Goal: Task Accomplishment & Management: Use online tool/utility

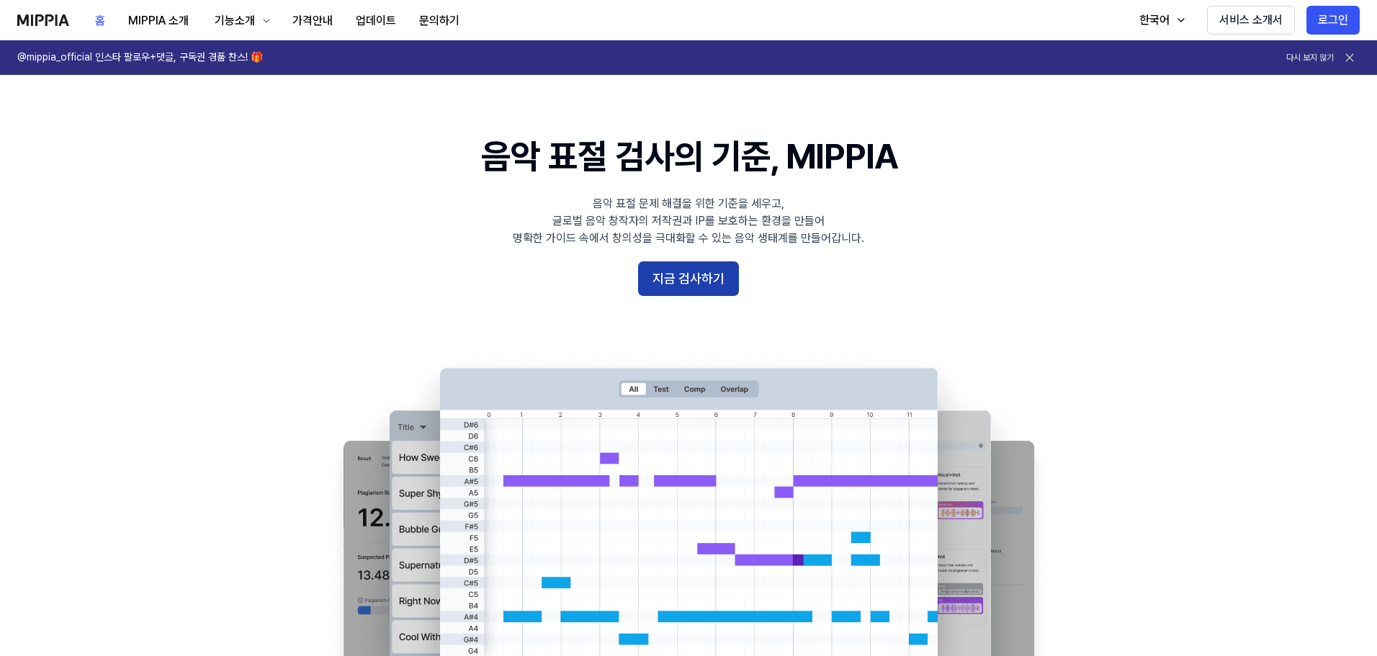
click at [690, 295] on button "지금 검사하기" at bounding box center [688, 278] width 101 height 35
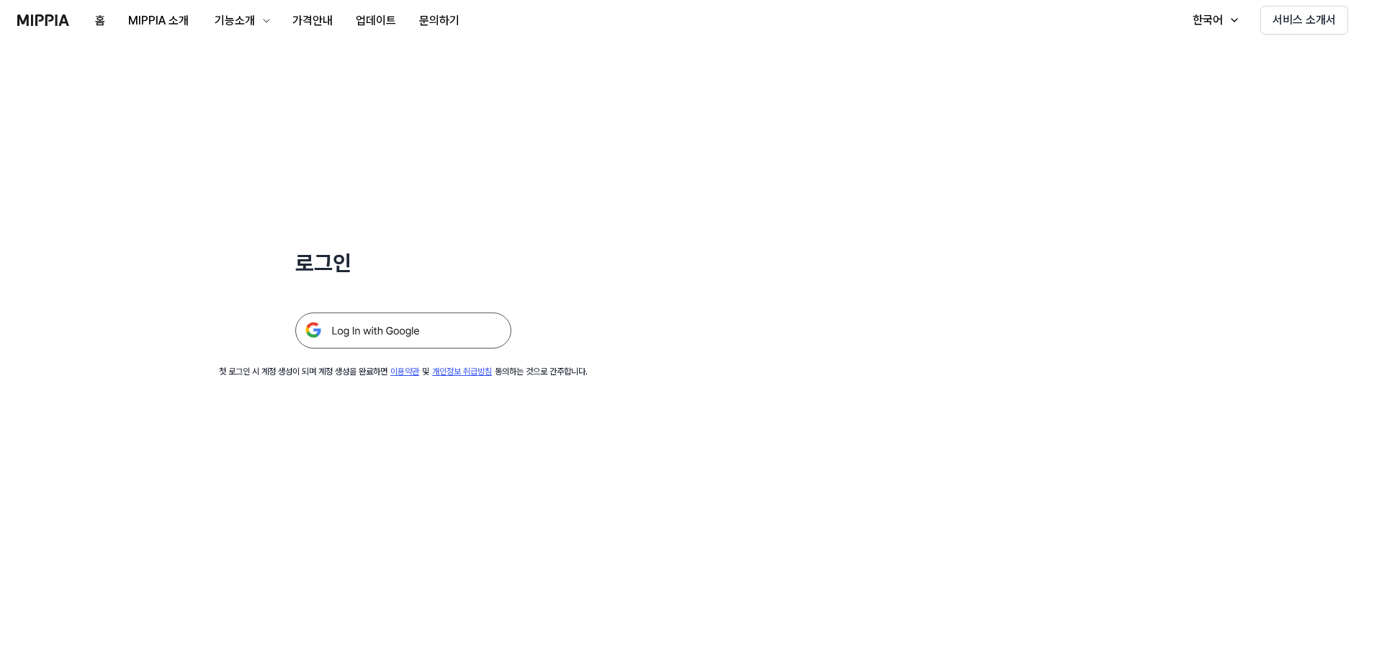
click at [387, 331] on img at bounding box center [403, 331] width 216 height 36
click at [407, 329] on img at bounding box center [403, 331] width 216 height 36
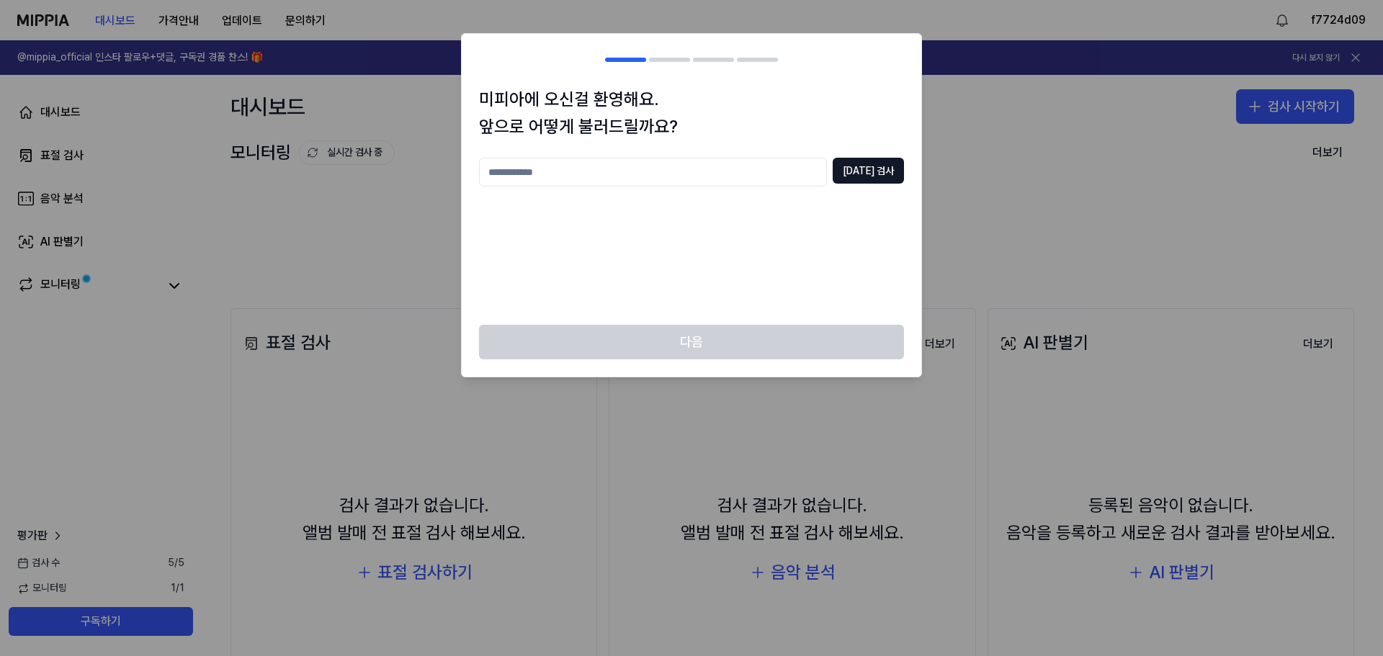
click at [764, 174] on input "text" at bounding box center [653, 172] width 348 height 29
type input "*"
type input "**********"
click at [859, 187] on div "**********" at bounding box center [691, 172] width 425 height 29
click at [874, 171] on button "중복 검사" at bounding box center [868, 171] width 71 height 26
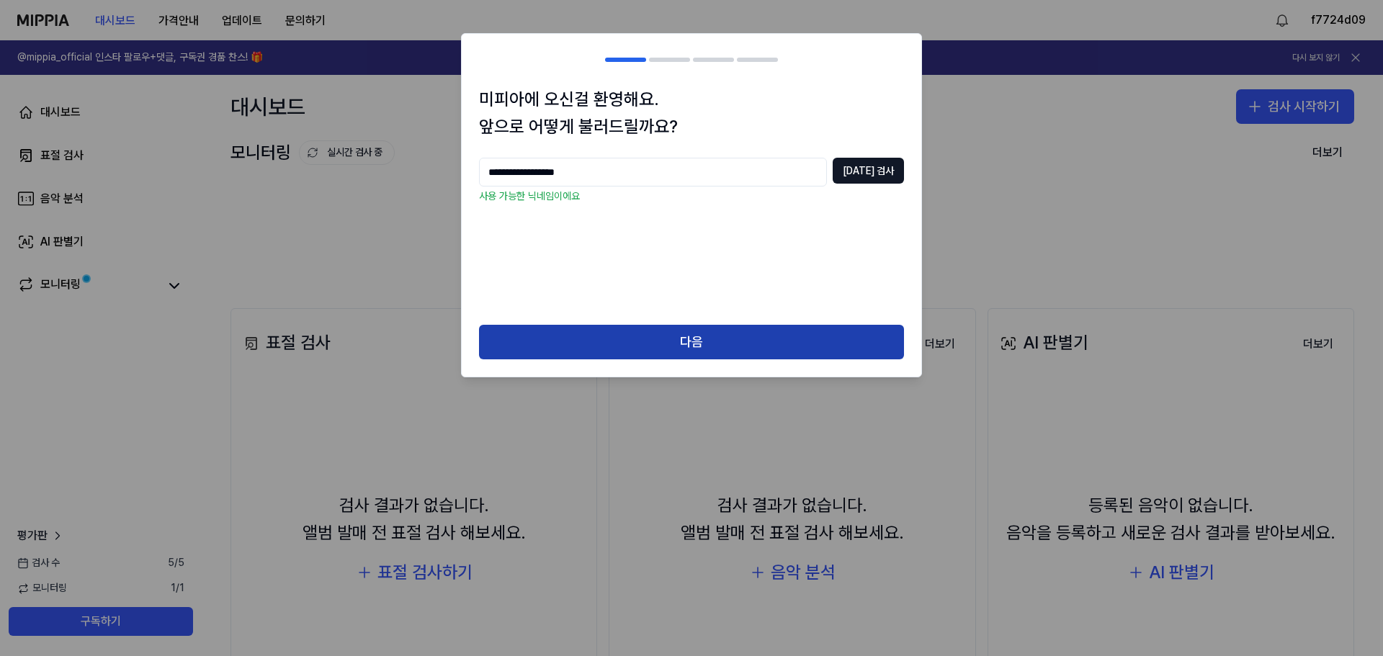
click at [730, 341] on button "다음" at bounding box center [691, 342] width 425 height 35
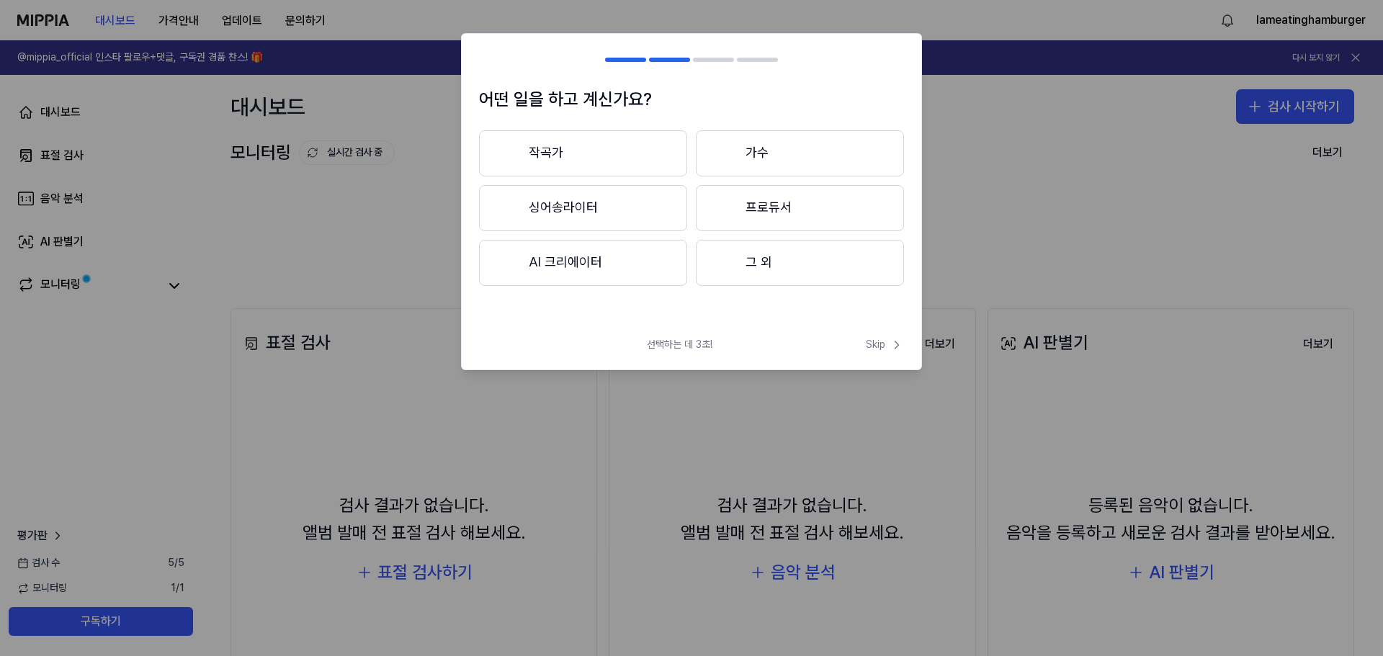
click at [642, 151] on button "작곡가" at bounding box center [583, 153] width 208 height 46
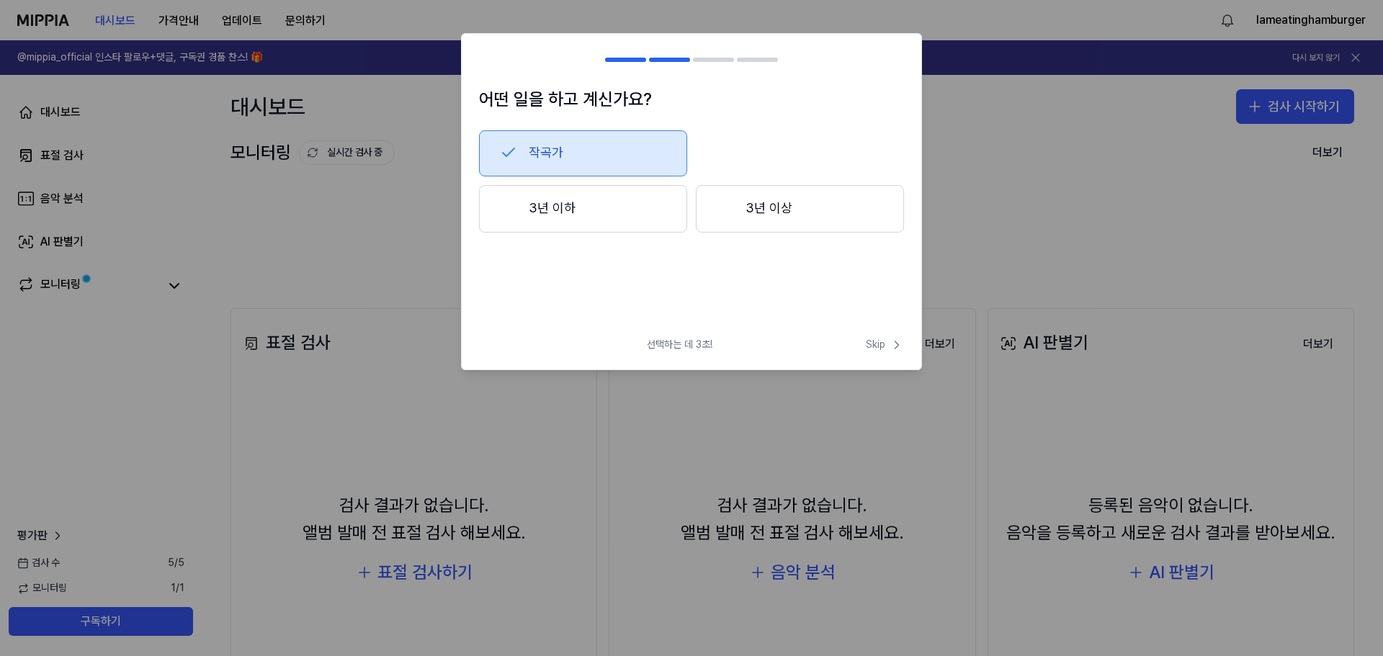
click at [661, 217] on button "3년 이하" at bounding box center [583, 209] width 208 height 48
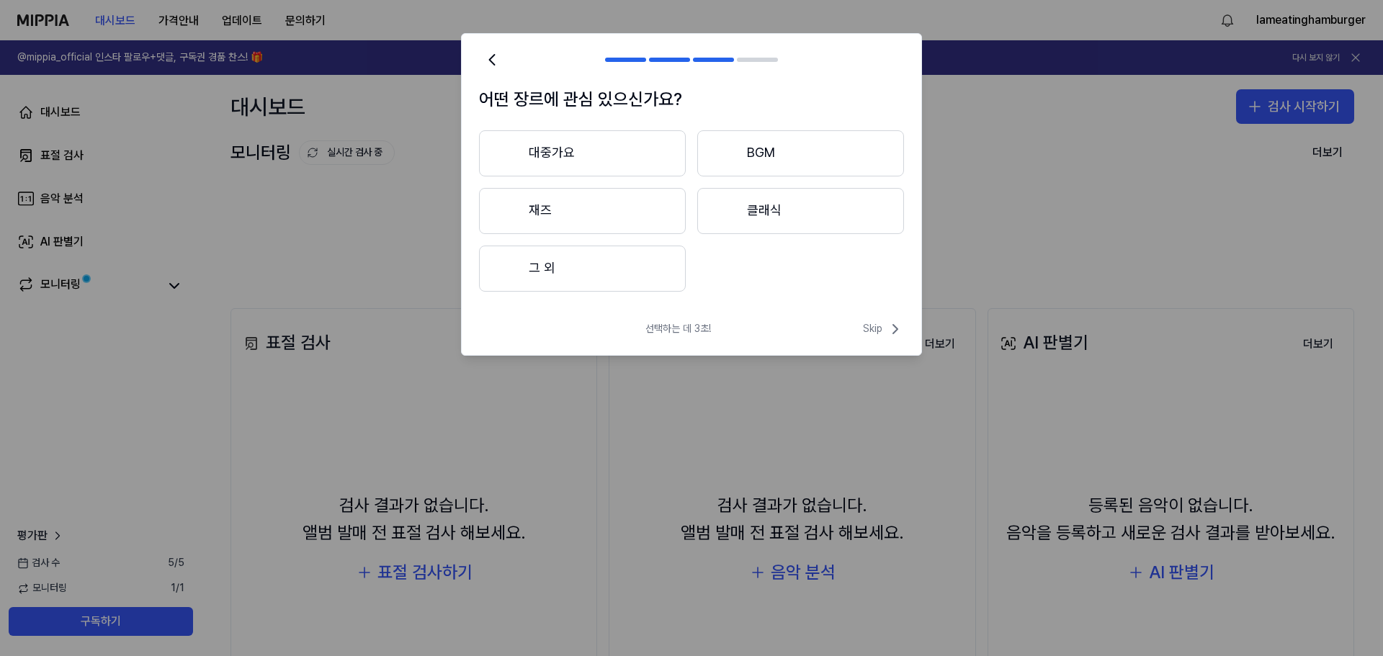
click at [603, 255] on button "그 외" at bounding box center [582, 269] width 207 height 46
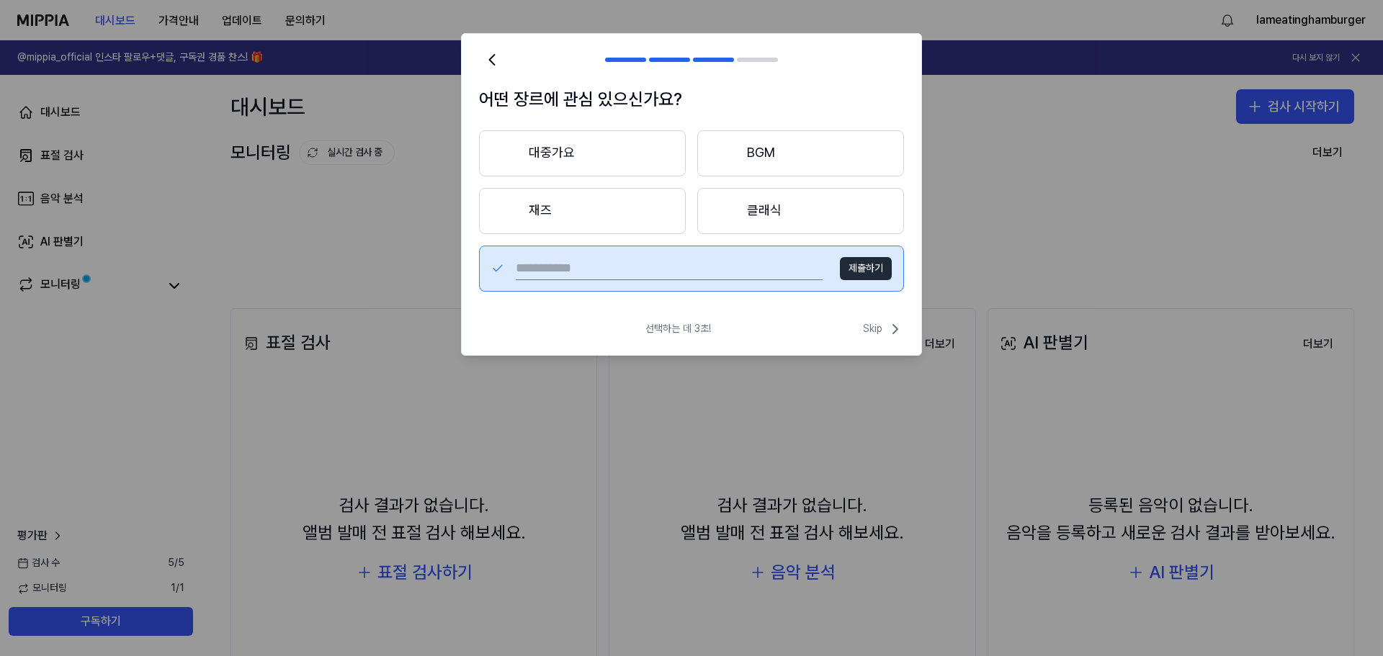
click at [722, 274] on input "text" at bounding box center [669, 268] width 307 height 23
type input "*"
type input "**"
click at [861, 276] on button "제출하기" at bounding box center [866, 268] width 52 height 23
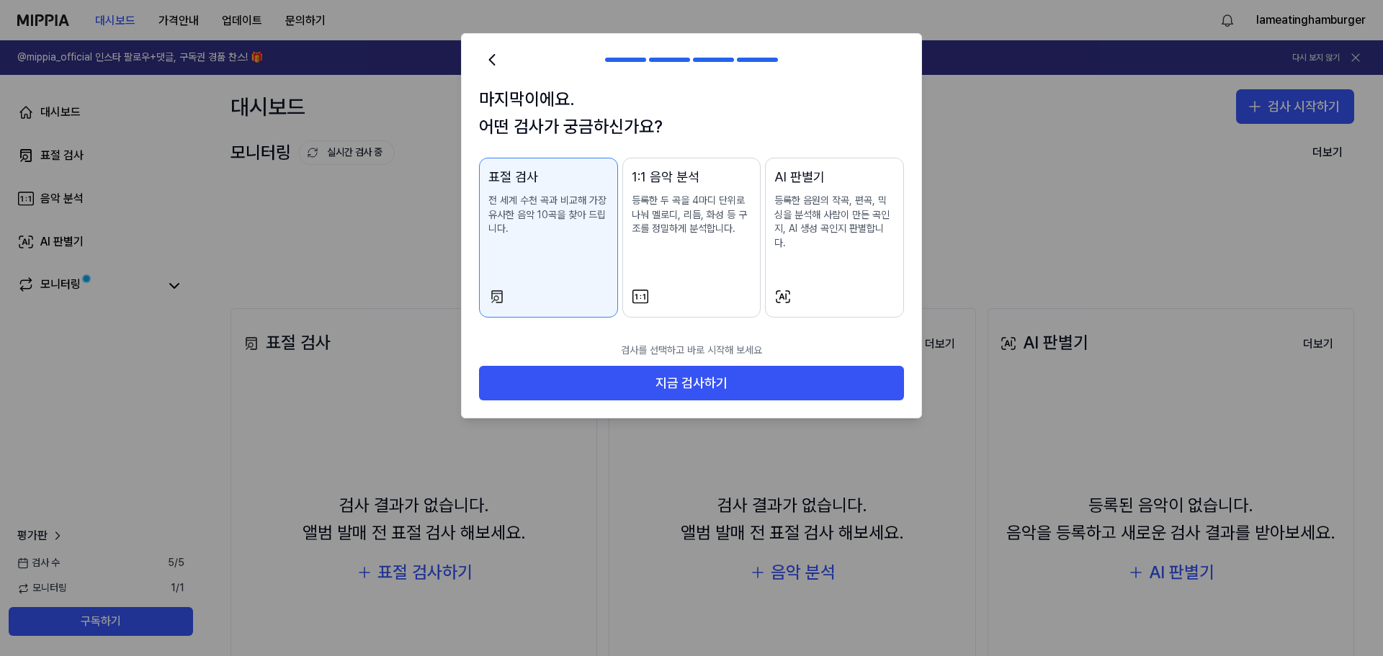
click at [819, 248] on div "AI 판별기 등록한 음원의 작곡, 편곡, 믹싱을 분석해 사람이 만든 곡인지, AI 생성 곡인지 판별합니다." at bounding box center [834, 223] width 120 height 112
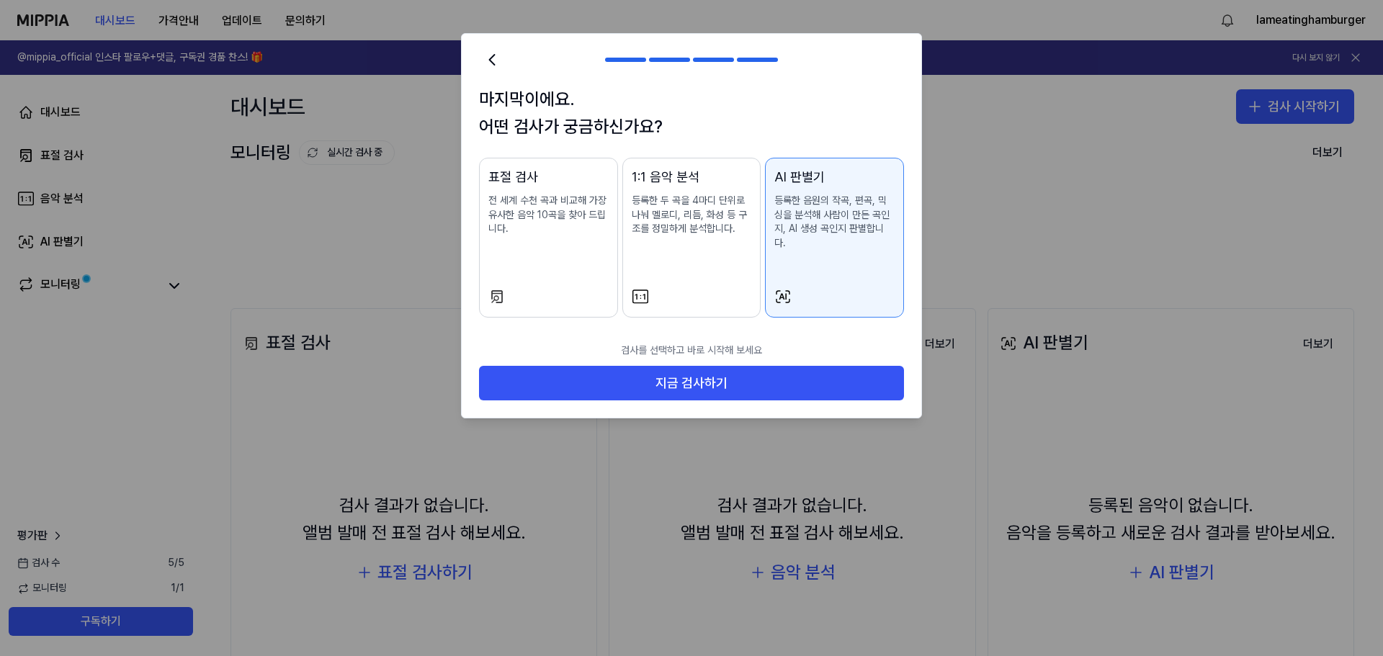
click at [580, 255] on div "표절 검사 전 세계 수천 곡과 비교해 가장 유사한 음악 10곡을 찾아 드립니다." at bounding box center [548, 216] width 120 height 98
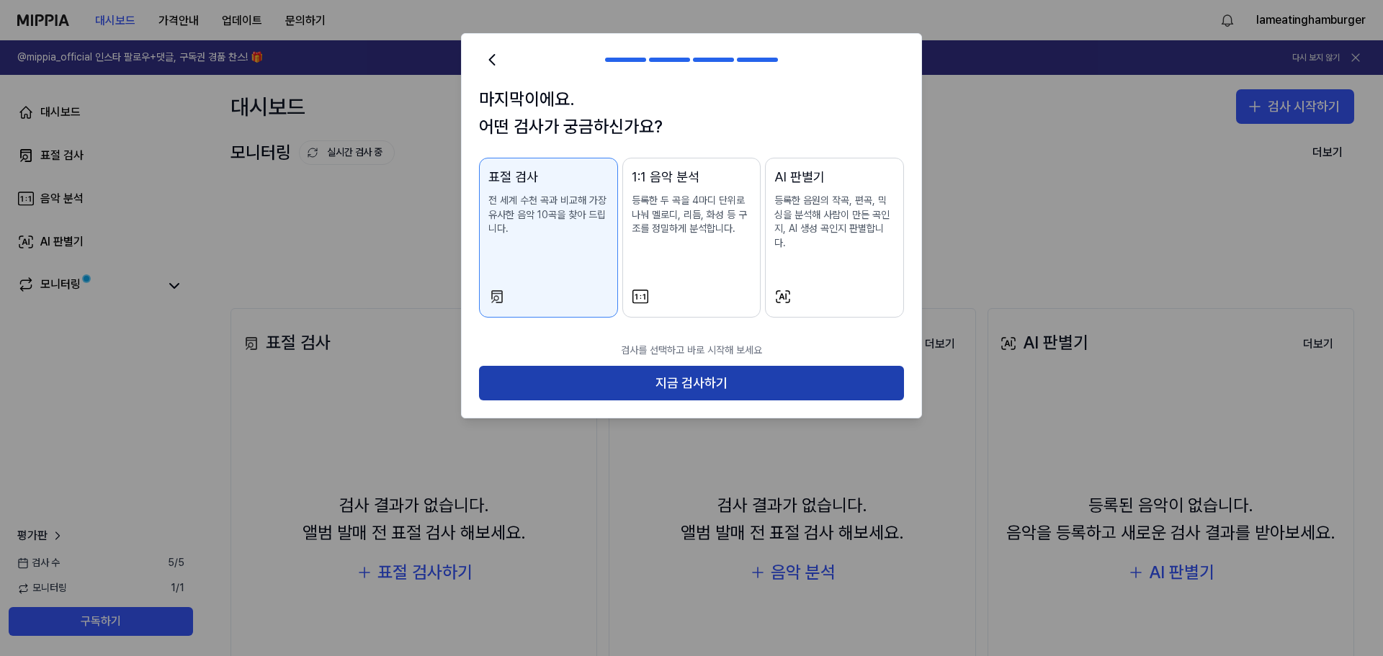
click at [764, 366] on button "지금 검사하기" at bounding box center [691, 383] width 425 height 35
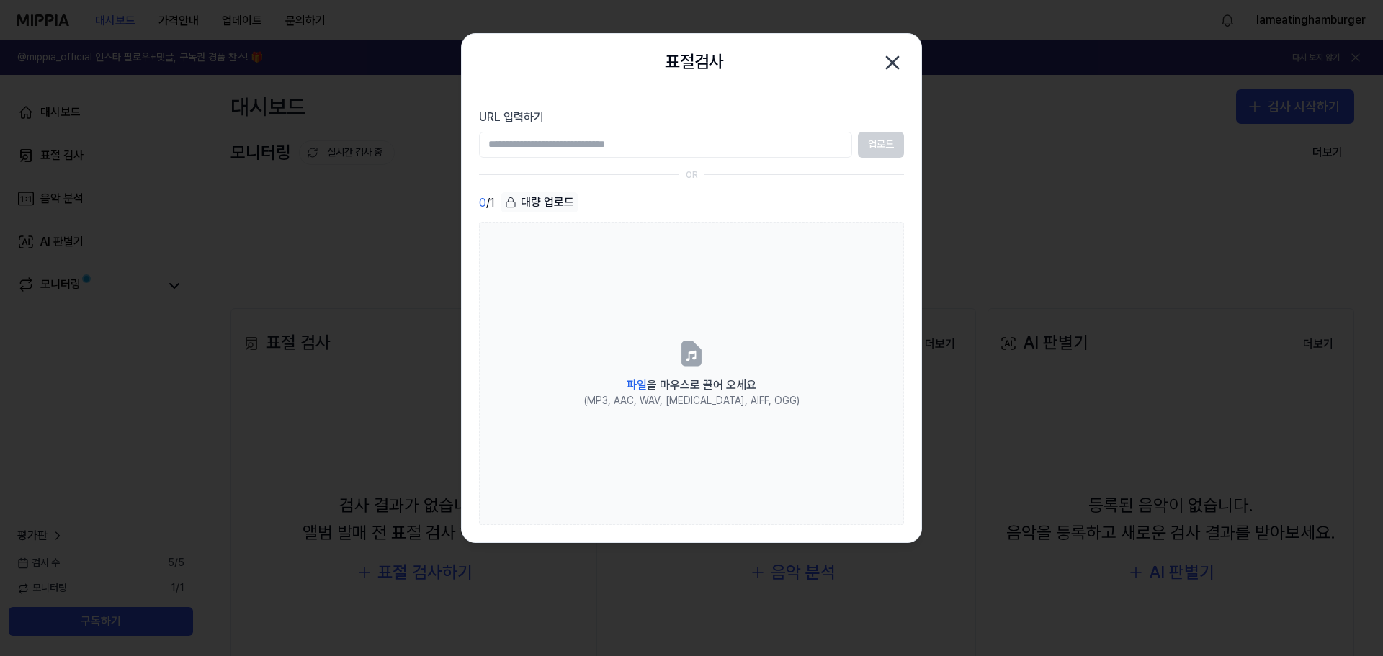
click at [614, 145] on input "URL 입력하기" at bounding box center [665, 145] width 373 height 26
click at [752, 86] on div "표절검사 닫기" at bounding box center [692, 63] width 460 height 58
click at [760, 137] on input "URL 입력하기" at bounding box center [665, 145] width 373 height 26
click at [763, 87] on div "표절검사 닫기" at bounding box center [692, 63] width 460 height 58
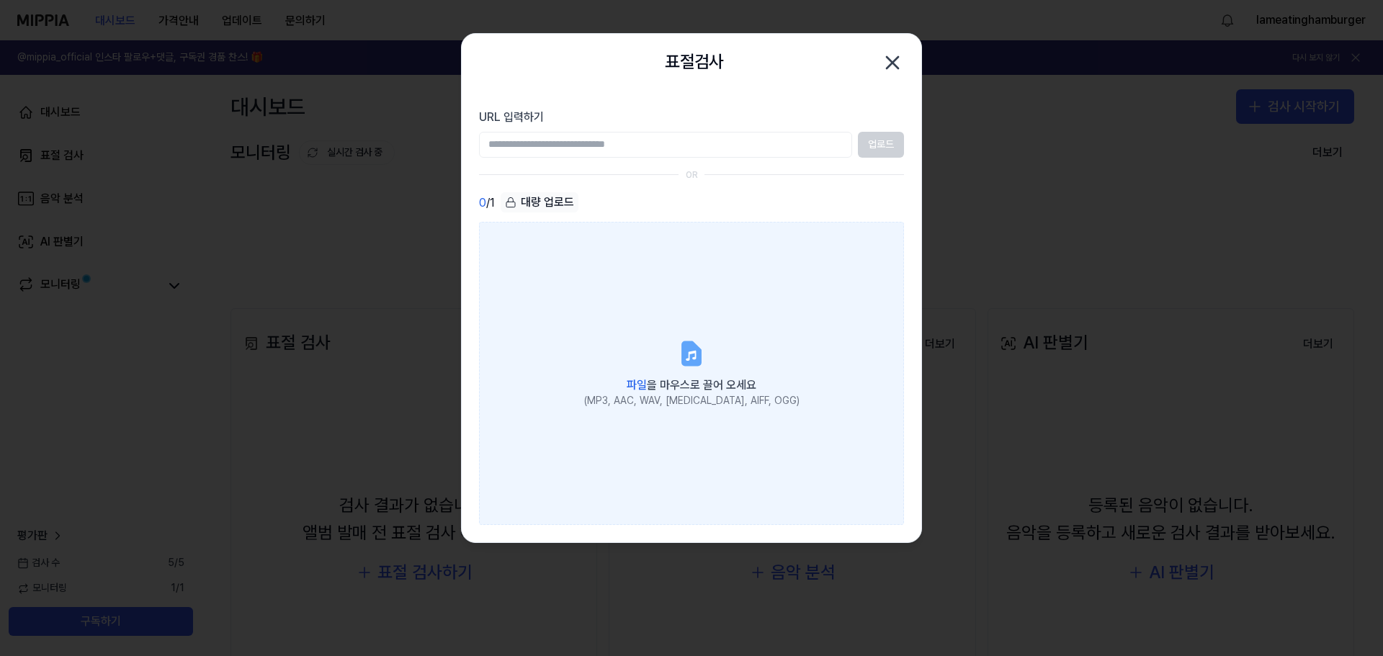
click at [712, 313] on label "파일 을 마우스로 끌어 오세요 (MP3, AAC, WAV, FLAC, AIFF, OGG)" at bounding box center [691, 373] width 425 height 303
click at [0, 0] on input "파일 을 마우스로 끌어 오세요 (MP3, AAC, WAV, FLAC, AIFF, OGG)" at bounding box center [0, 0] width 0 height 0
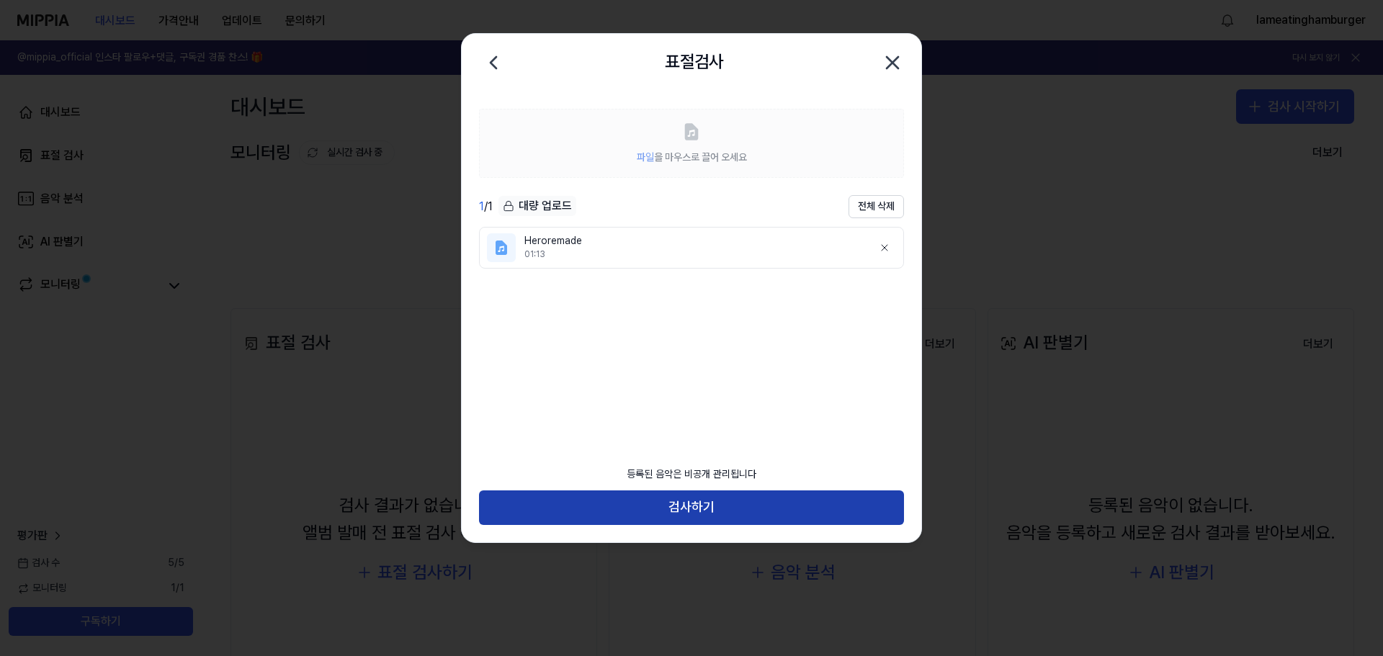
click at [754, 499] on button "검사하기" at bounding box center [691, 508] width 425 height 35
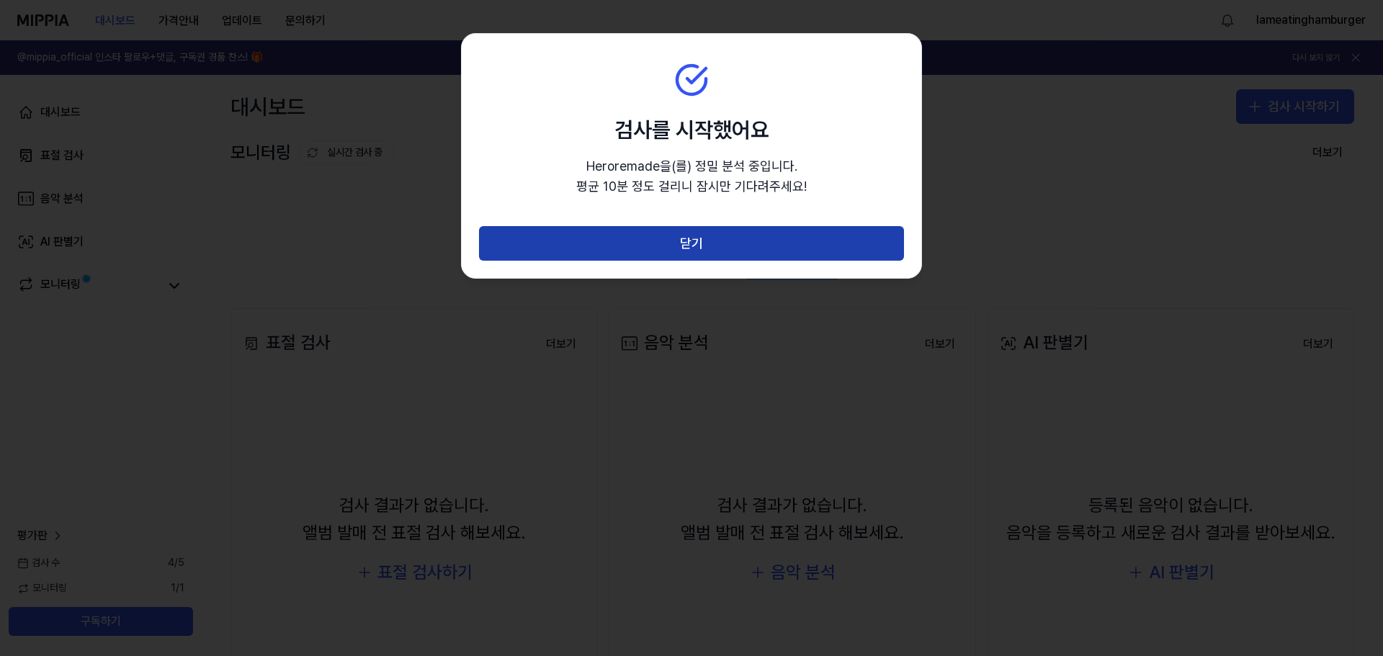
click at [716, 238] on button "닫기" at bounding box center [691, 243] width 425 height 35
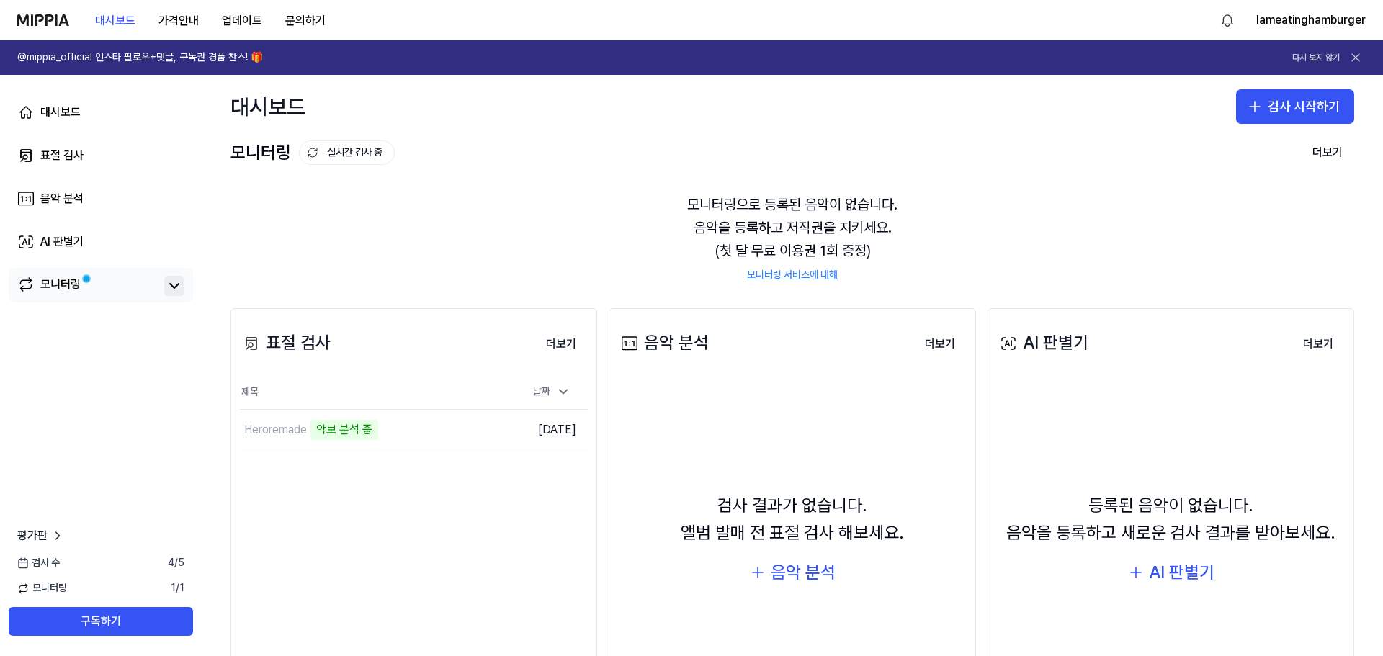
click at [177, 287] on icon at bounding box center [174, 285] width 17 height 17
click at [177, 287] on icon at bounding box center [174, 286] width 9 height 4
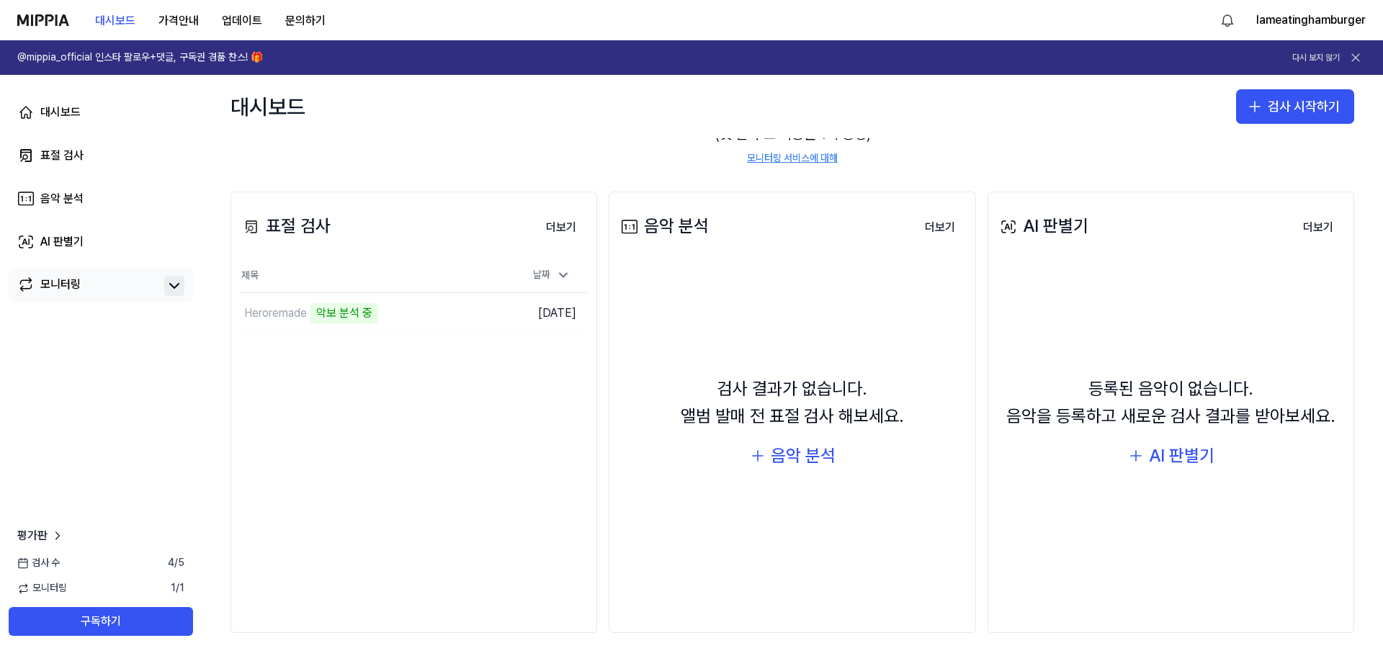
scroll to position [122, 0]
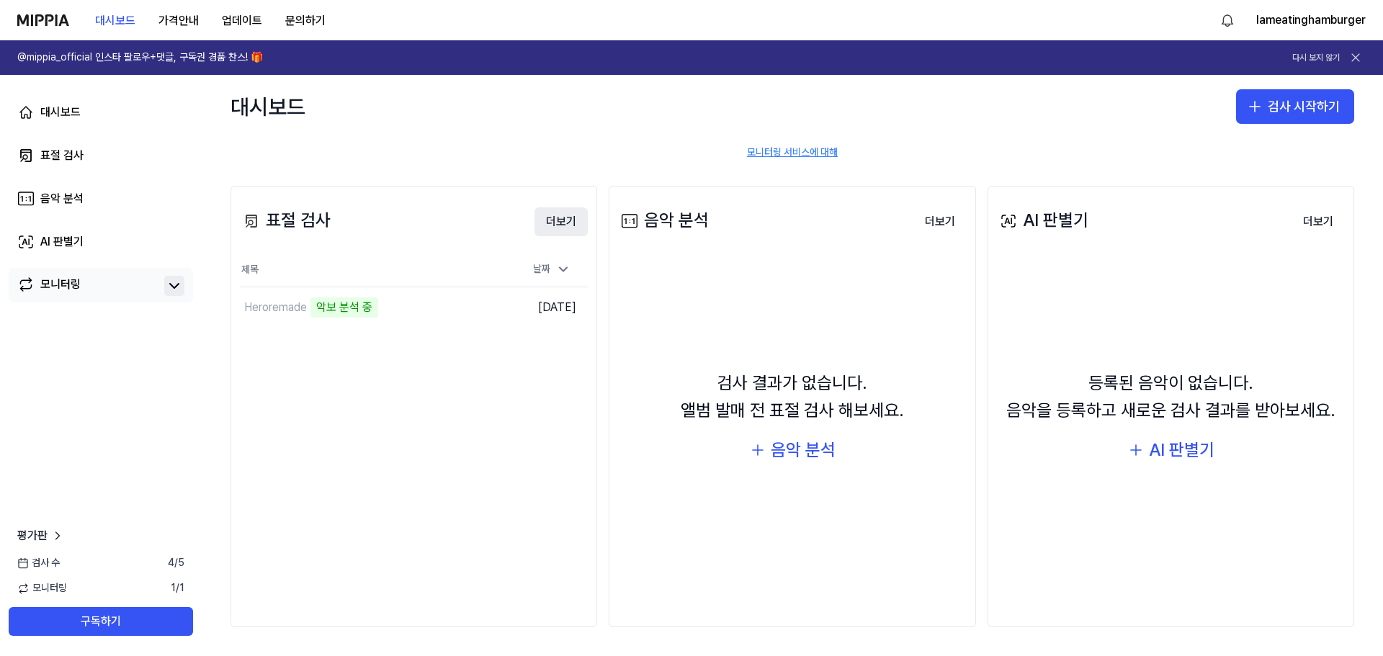
click at [566, 218] on button "더보기" at bounding box center [560, 221] width 53 height 29
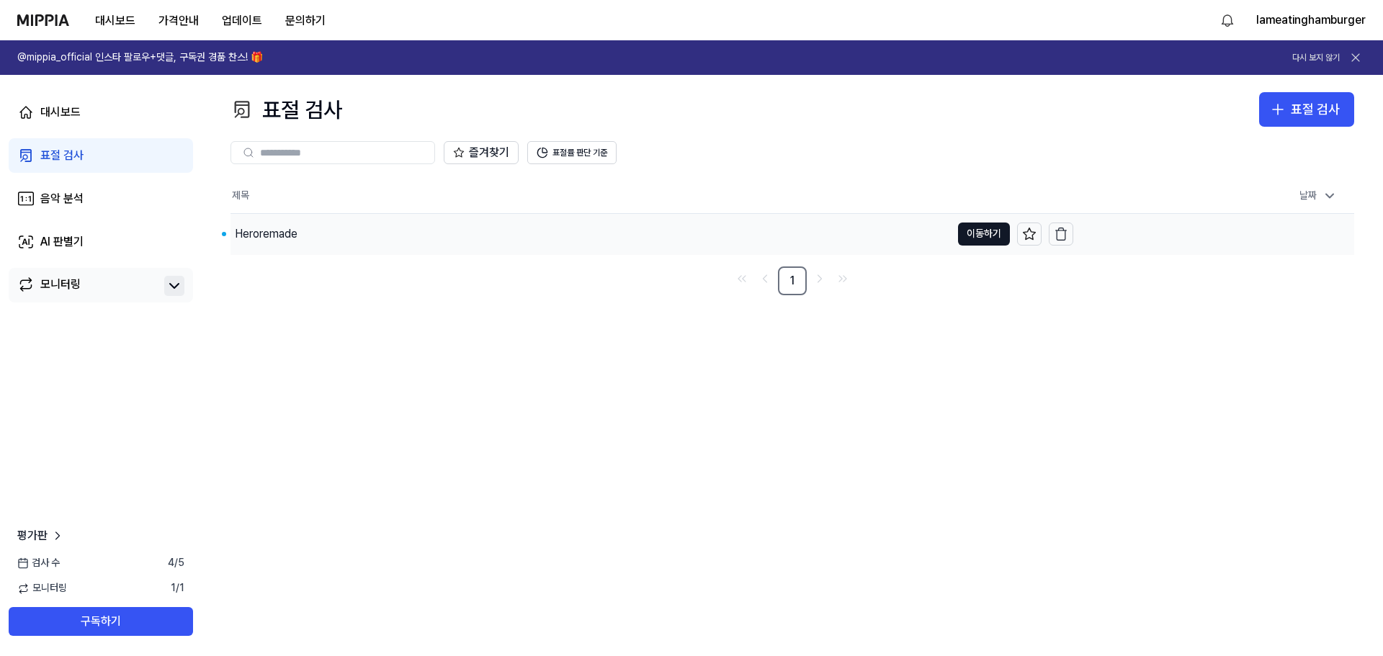
click at [913, 226] on div "Heroremade" at bounding box center [590, 234] width 720 height 40
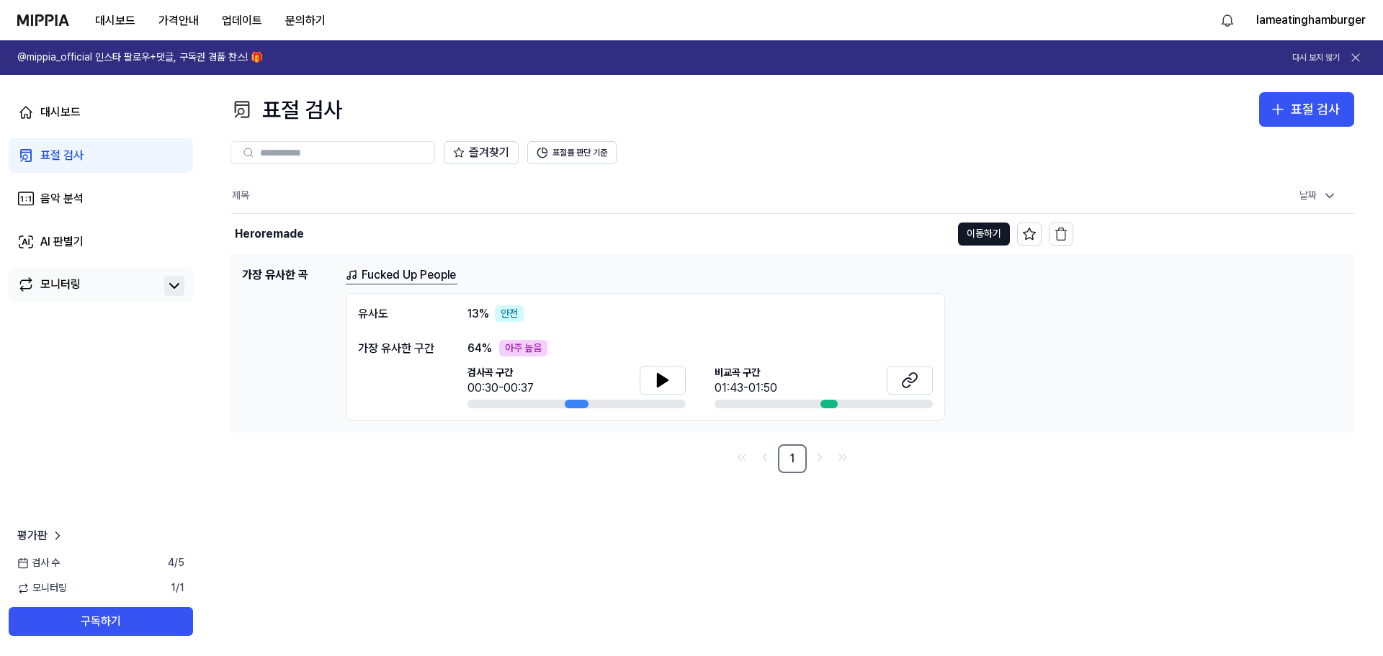
click at [419, 277] on link "Fucked Up People" at bounding box center [402, 276] width 112 height 18
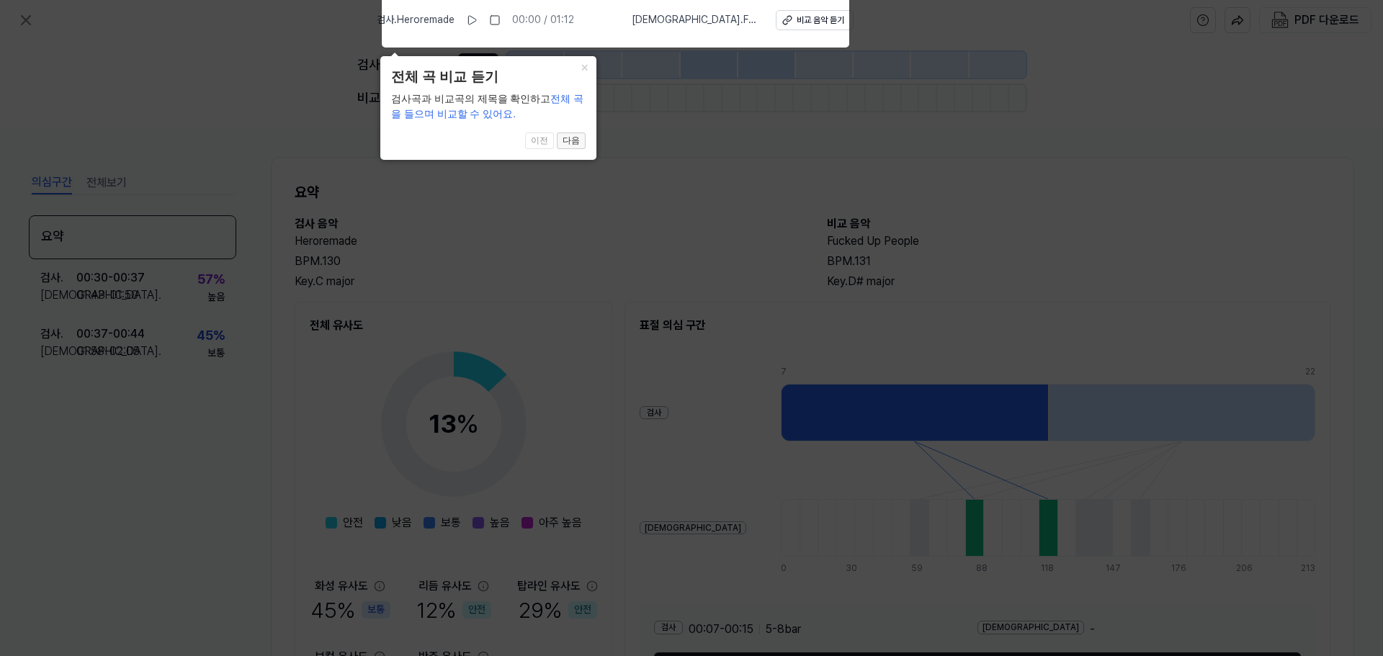
click at [563, 138] on button "다음" at bounding box center [571, 141] width 29 height 17
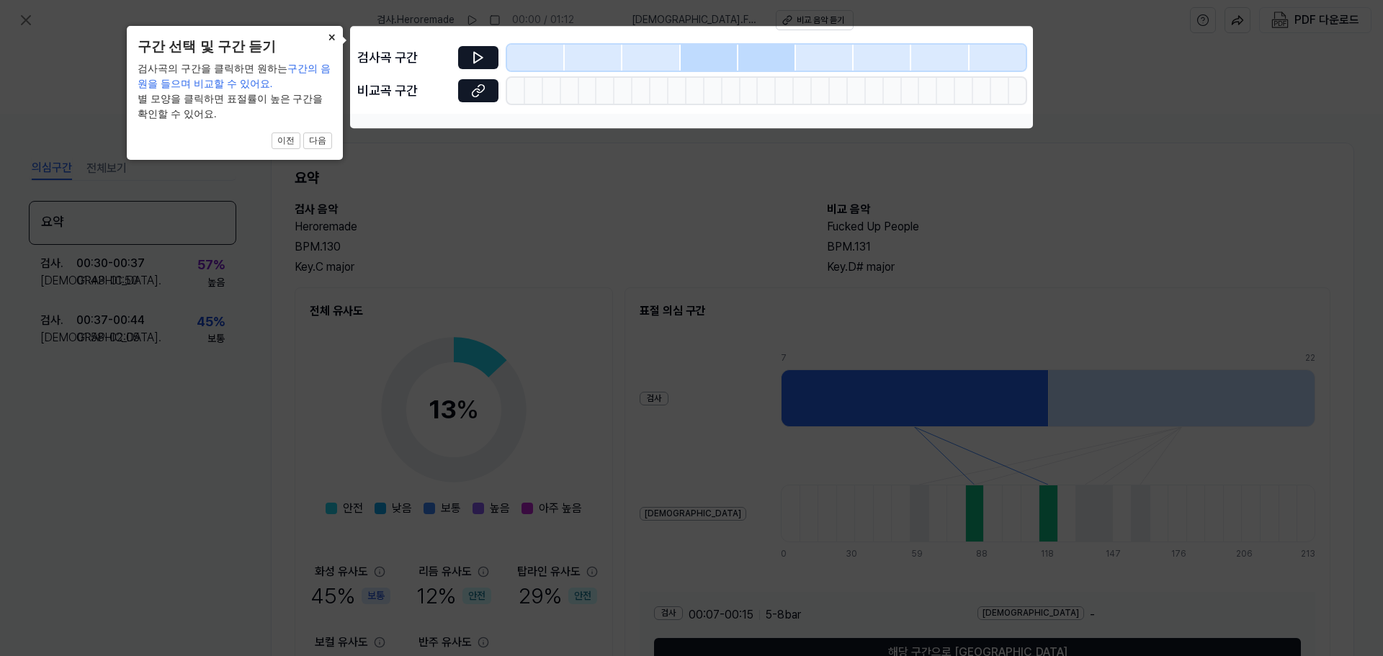
click at [329, 40] on button "×" at bounding box center [331, 36] width 23 height 20
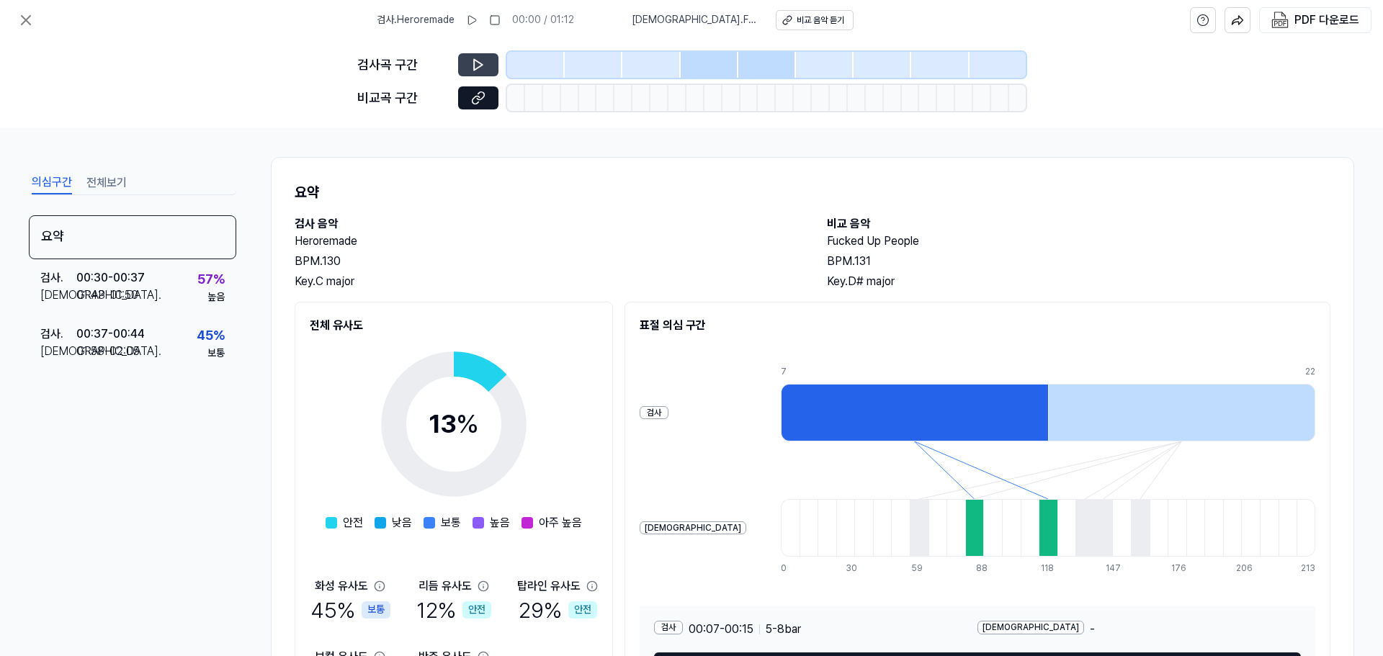
click at [478, 66] on icon at bounding box center [478, 65] width 14 height 14
click at [478, 69] on icon at bounding box center [478, 65] width 14 height 14
click at [527, 60] on div at bounding box center [536, 65] width 58 height 26
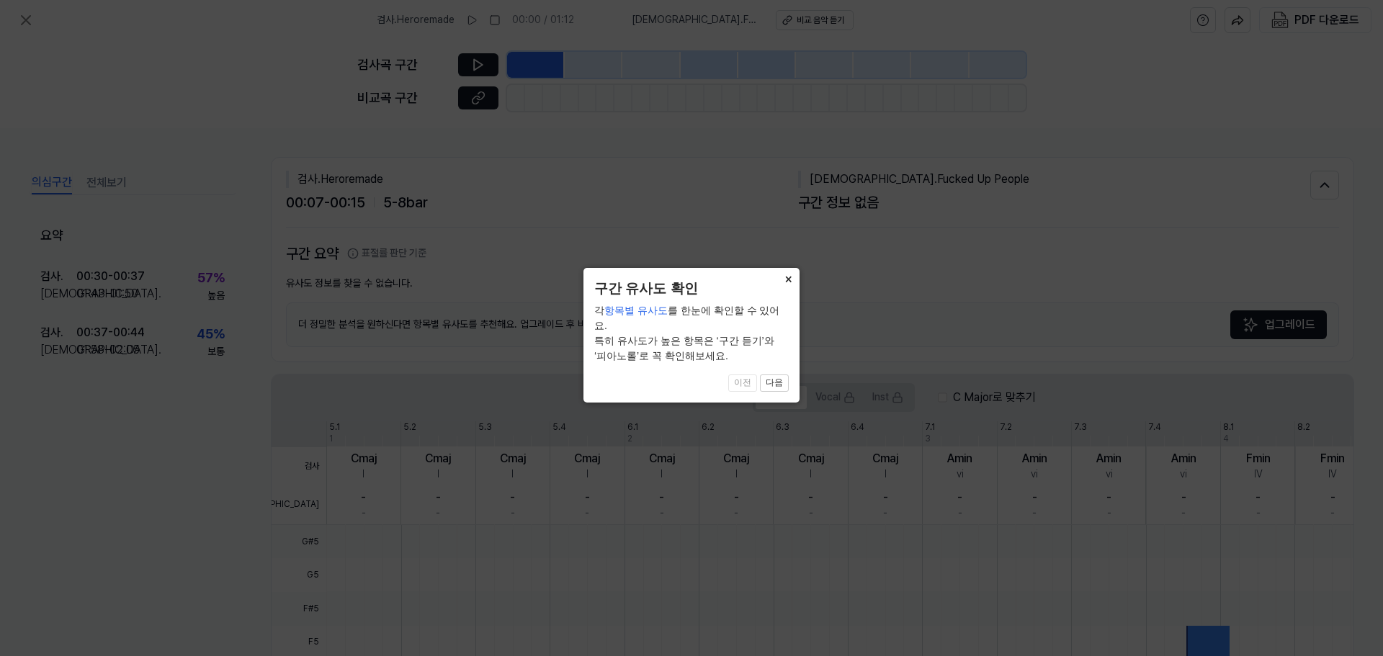
click at [781, 282] on button "×" at bounding box center [787, 278] width 23 height 20
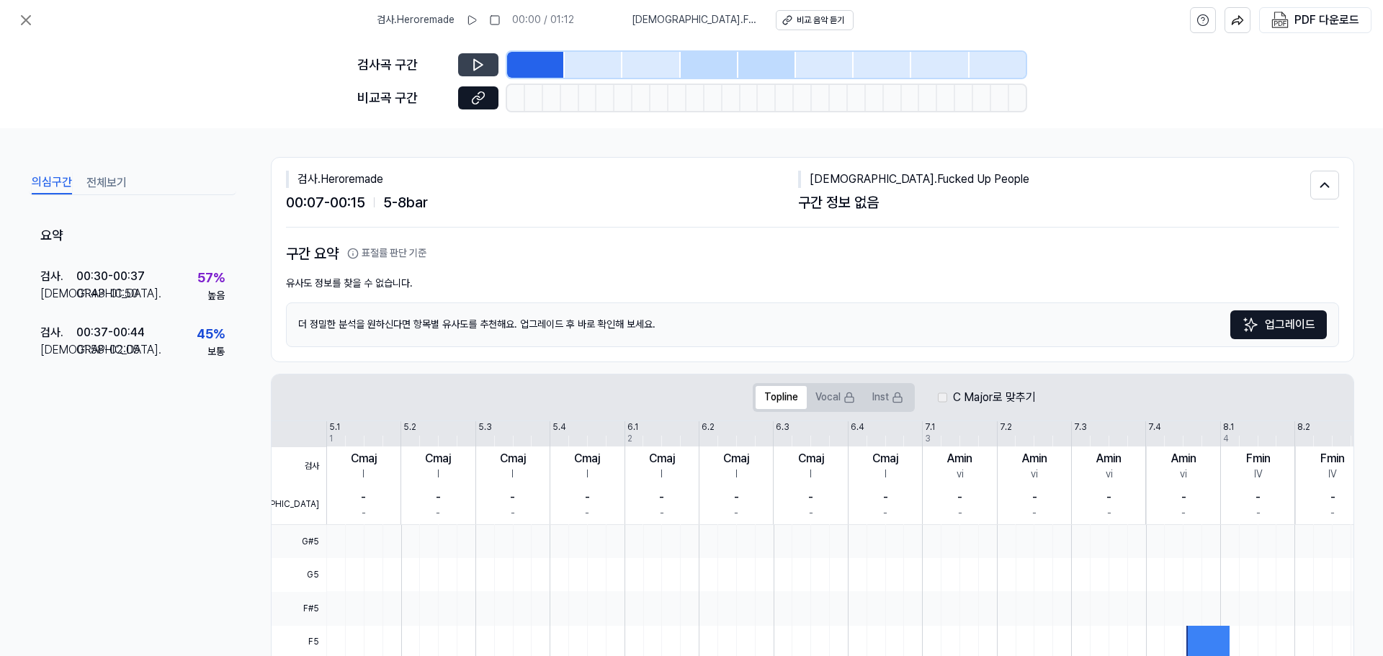
click at [469, 55] on button at bounding box center [478, 64] width 40 height 23
click at [477, 62] on icon at bounding box center [476, 64] width 2 height 9
click at [681, 19] on span "비교 . Fucked Up People" at bounding box center [693, 20] width 127 height 14
click at [706, 19] on span "비교 . Fucked Up People" at bounding box center [693, 20] width 127 height 14
click at [795, 19] on div "비교 음악 듣기" at bounding box center [819, 20] width 48 height 12
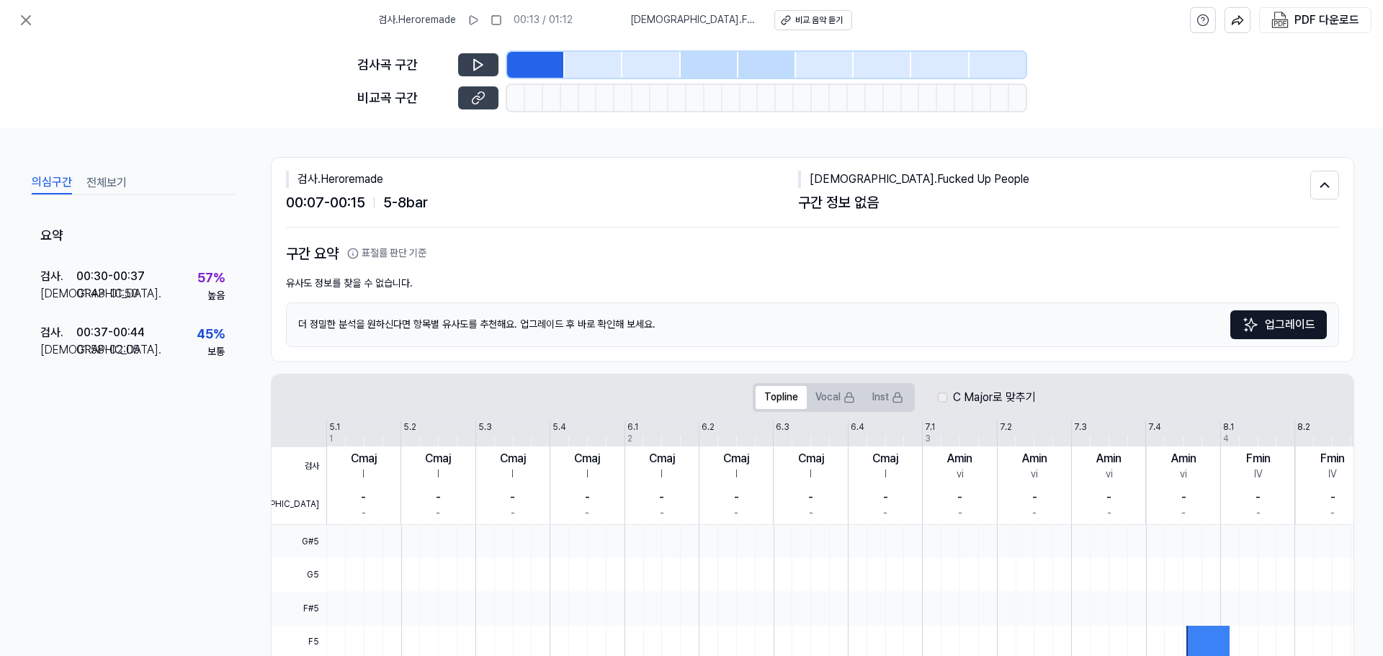
click at [491, 92] on button at bounding box center [478, 97] width 40 height 23
